Goal: Information Seeking & Learning: Learn about a topic

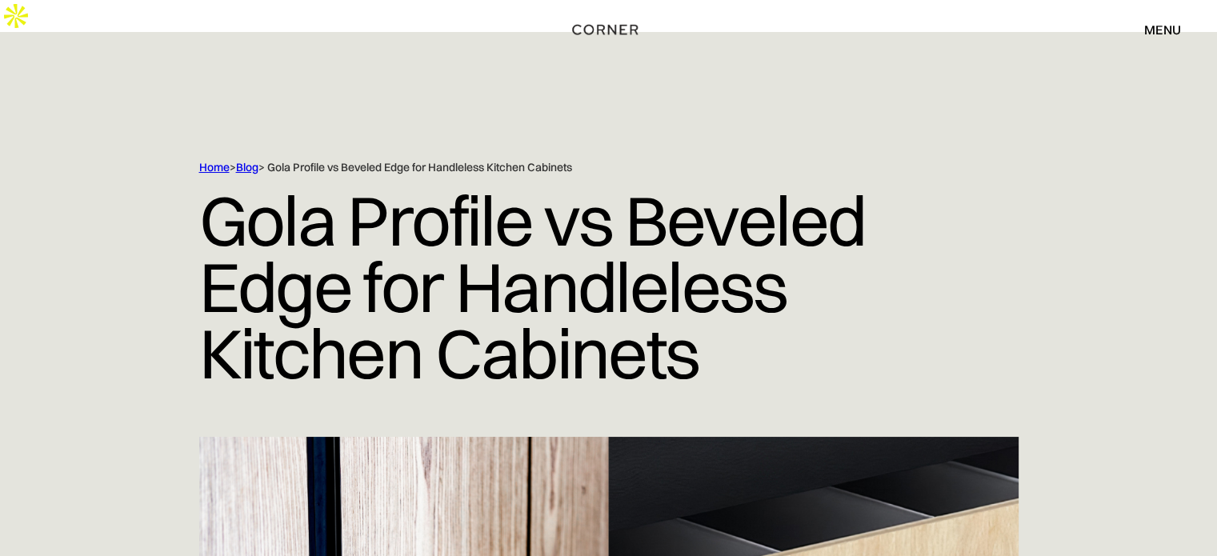
click at [243, 160] on link "Blog" at bounding box center [247, 167] width 22 height 14
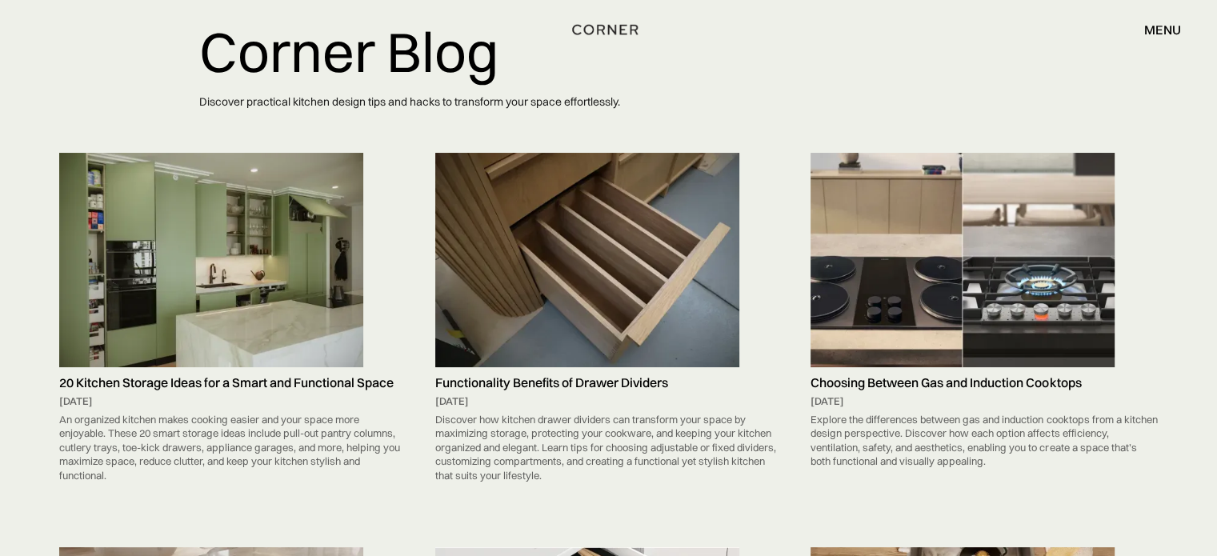
scroll to position [213, 0]
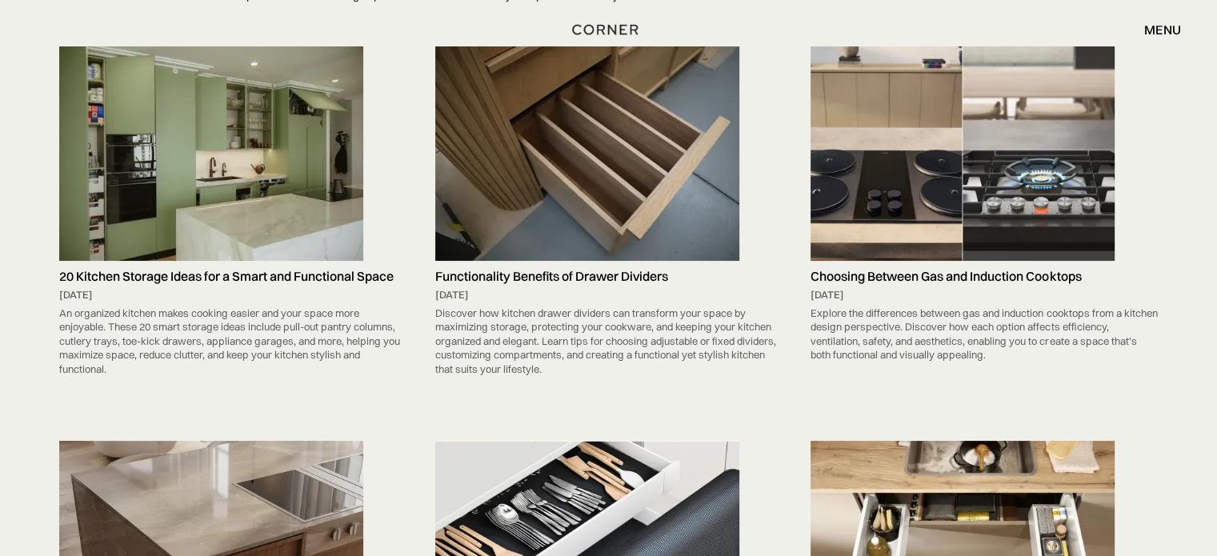
click at [314, 143] on img at bounding box center [211, 153] width 304 height 214
click at [281, 137] on img at bounding box center [211, 153] width 304 height 214
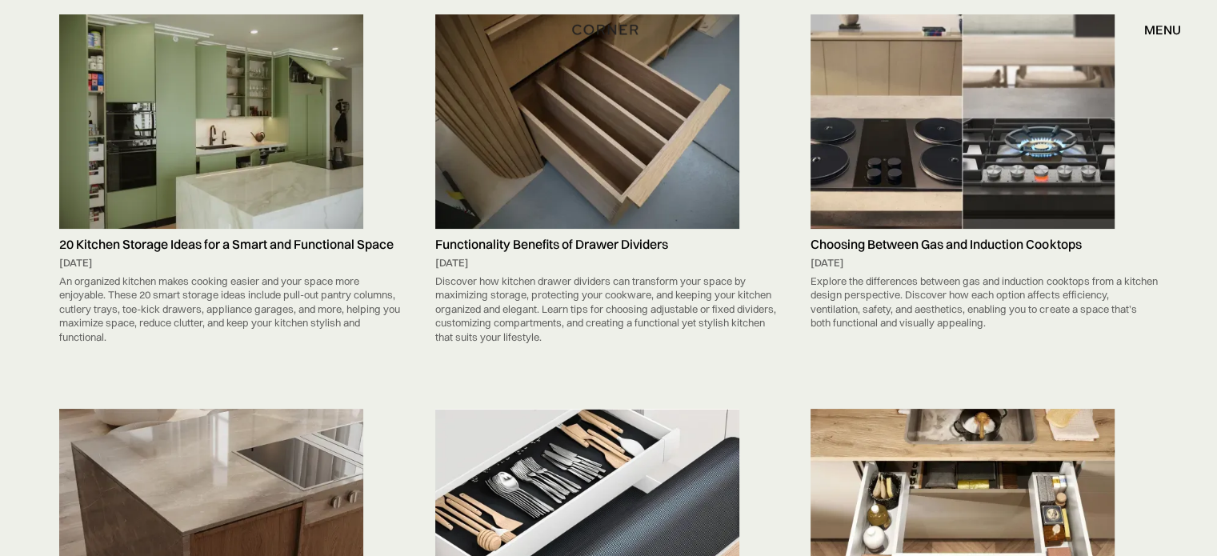
scroll to position [213, 0]
